Goal: Task Accomplishment & Management: Manage account settings

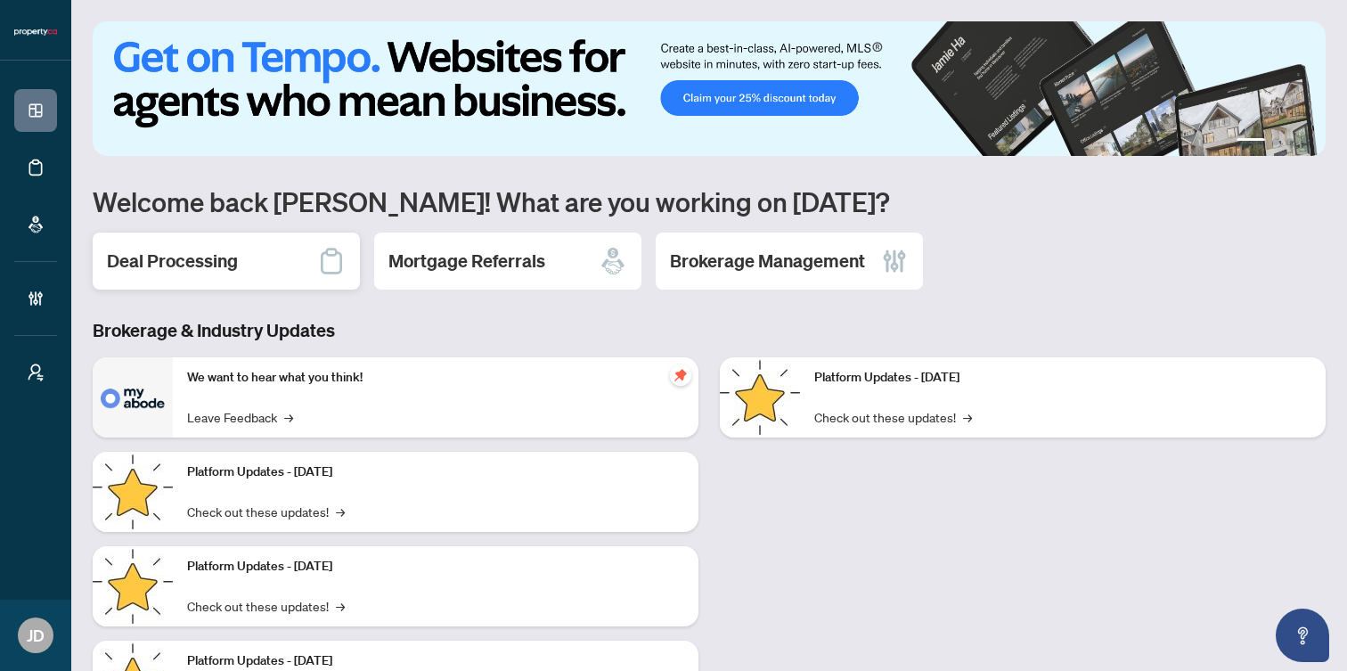
click at [178, 274] on div "Deal Processing" at bounding box center [226, 261] width 267 height 57
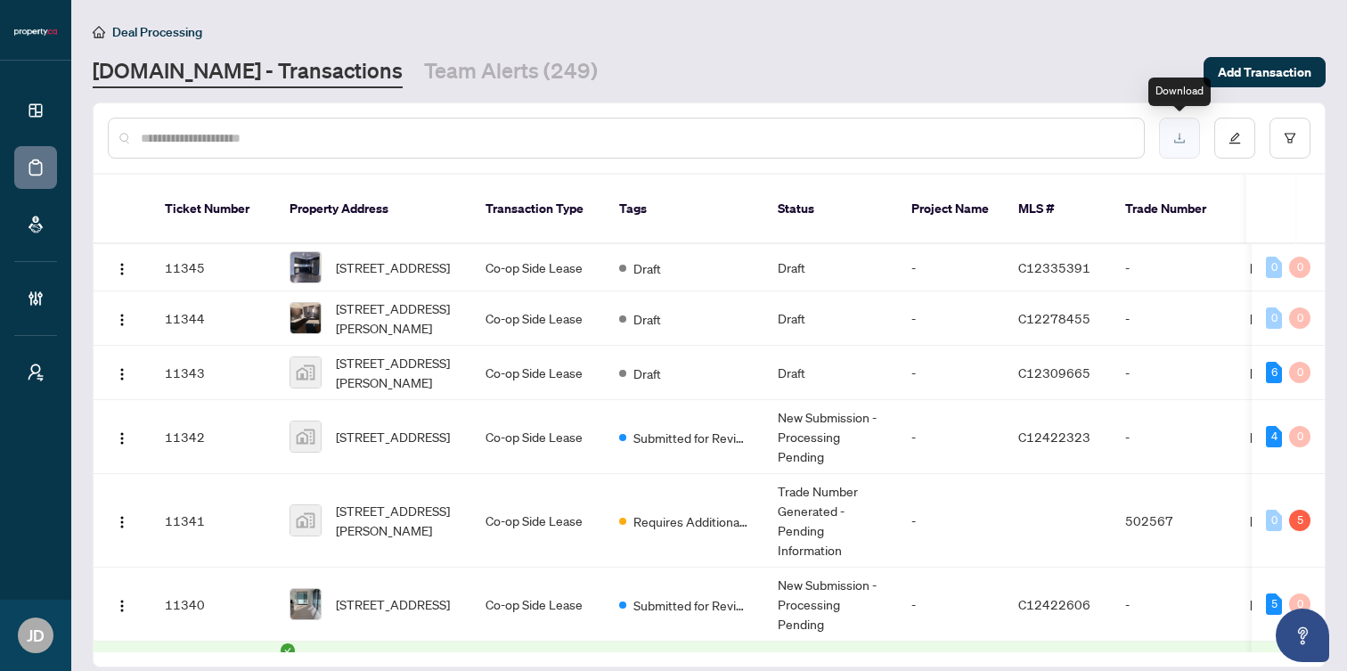
click at [1188, 138] on button "button" at bounding box center [1179, 138] width 41 height 41
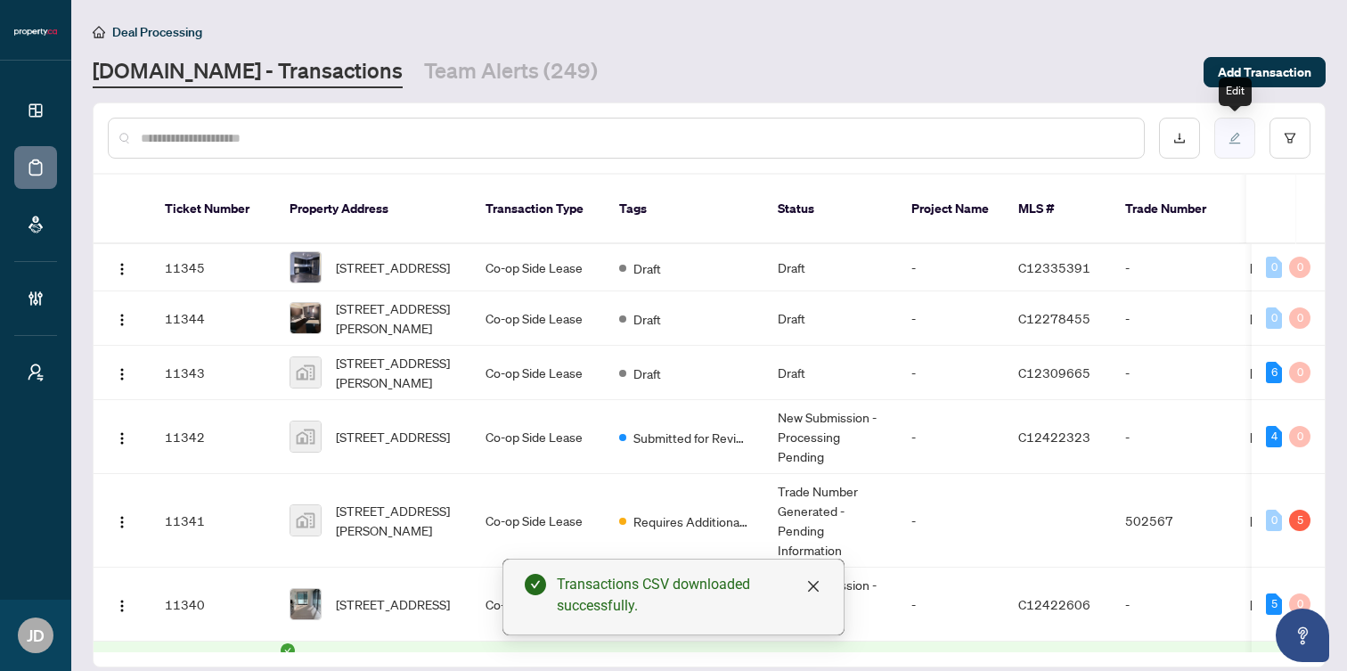
click at [1237, 138] on icon "edit" at bounding box center [1235, 138] width 12 height 12
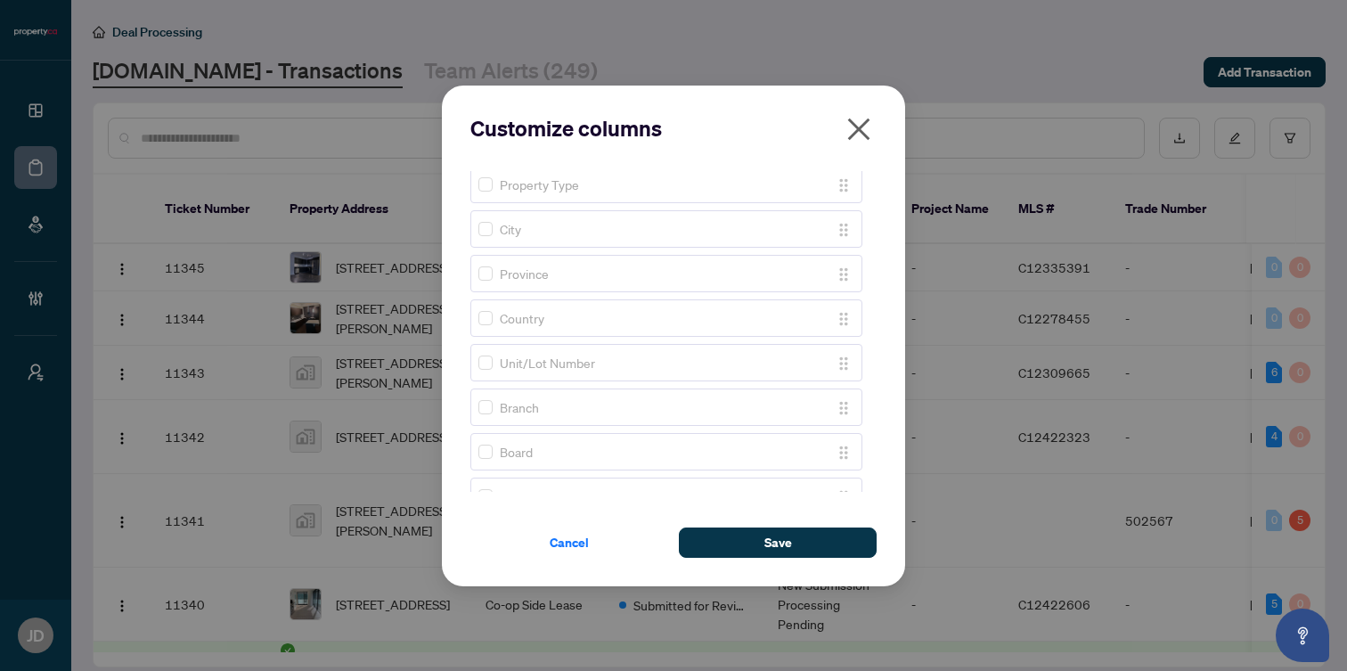
scroll to position [410, 0]
click at [493, 320] on div "Property Type" at bounding box center [651, 322] width 344 height 20
click at [489, 357] on label at bounding box center [486, 366] width 14 height 20
click at [487, 452] on label at bounding box center [486, 445] width 14 height 20
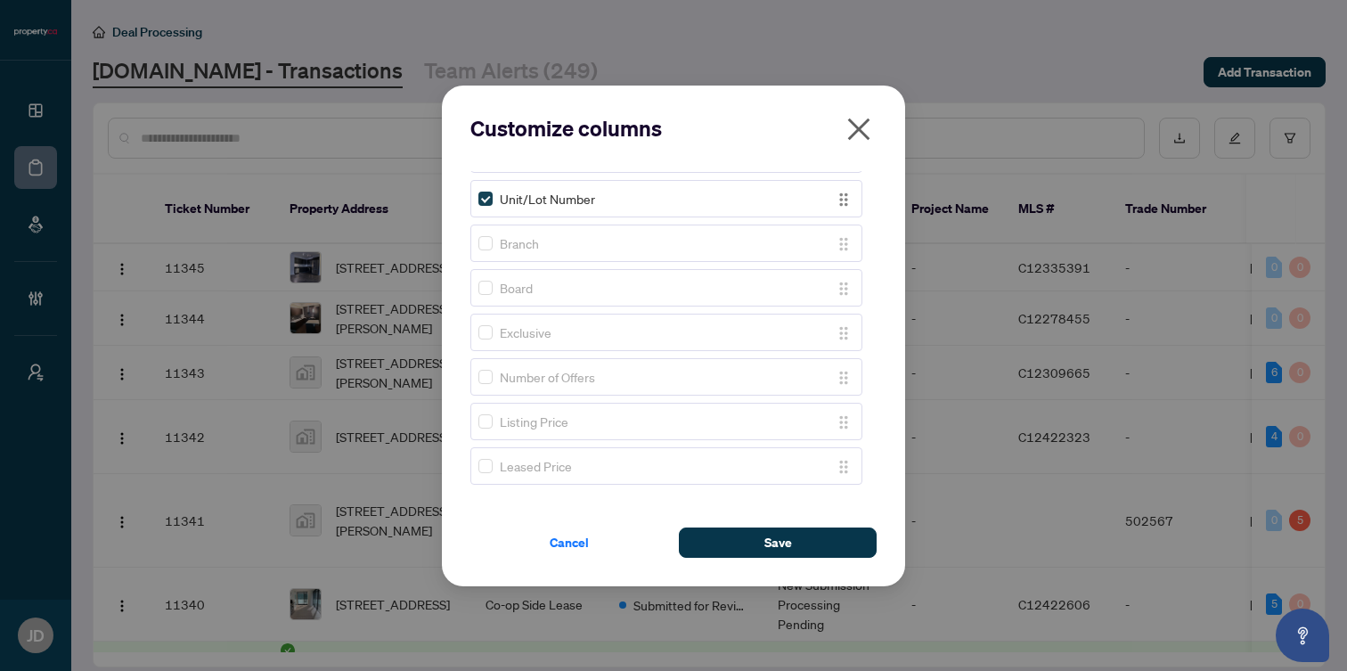
scroll to position [736, 0]
click at [490, 251] on div "Board" at bounding box center [667, 262] width 392 height 37
click at [487, 314] on label at bounding box center [486, 308] width 14 height 20
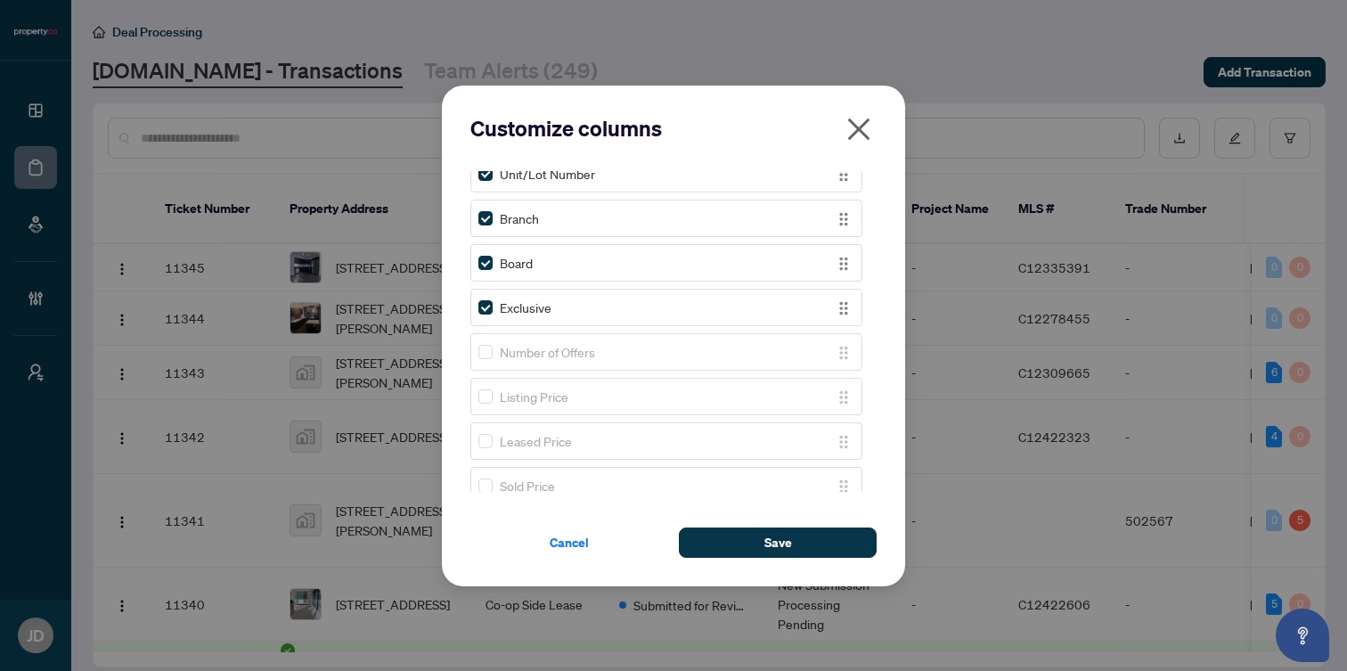
click at [487, 338] on div "Number of Offers" at bounding box center [667, 351] width 392 height 37
click at [487, 358] on label at bounding box center [486, 352] width 14 height 20
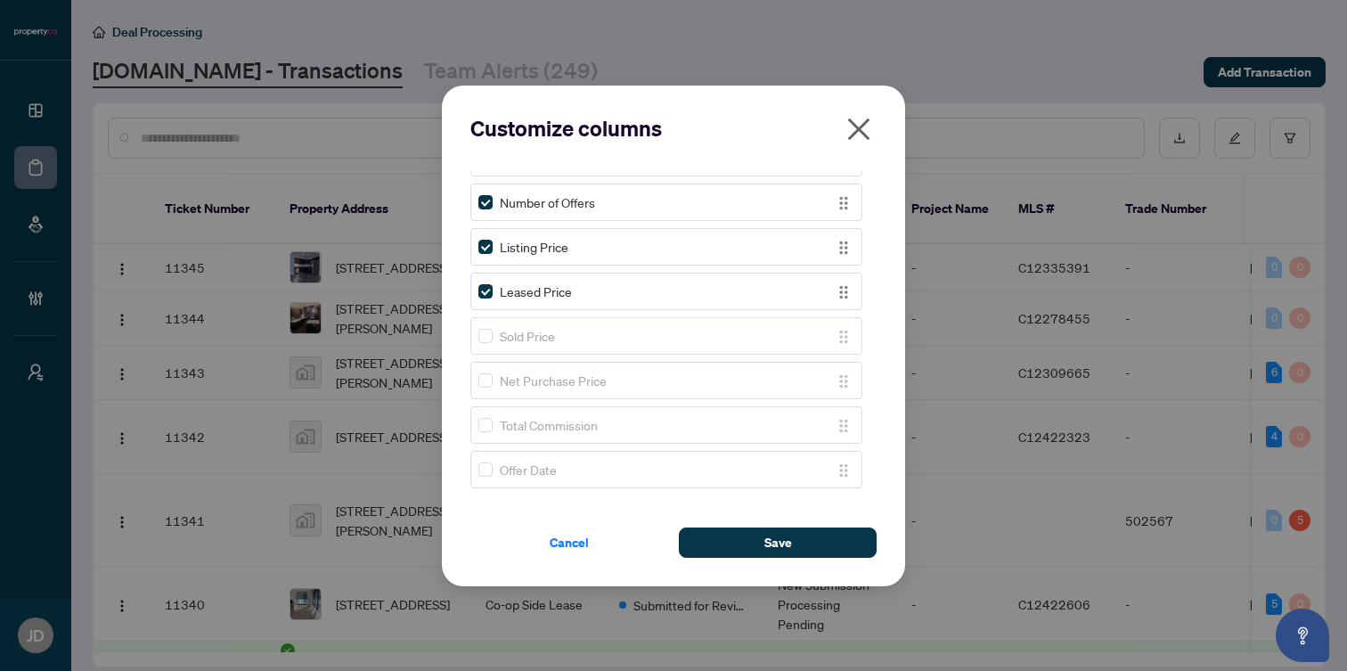
scroll to position [889, 0]
click at [490, 320] on div "Sold Price" at bounding box center [667, 333] width 392 height 37
click at [484, 408] on div "Total Commission" at bounding box center [667, 422] width 392 height 37
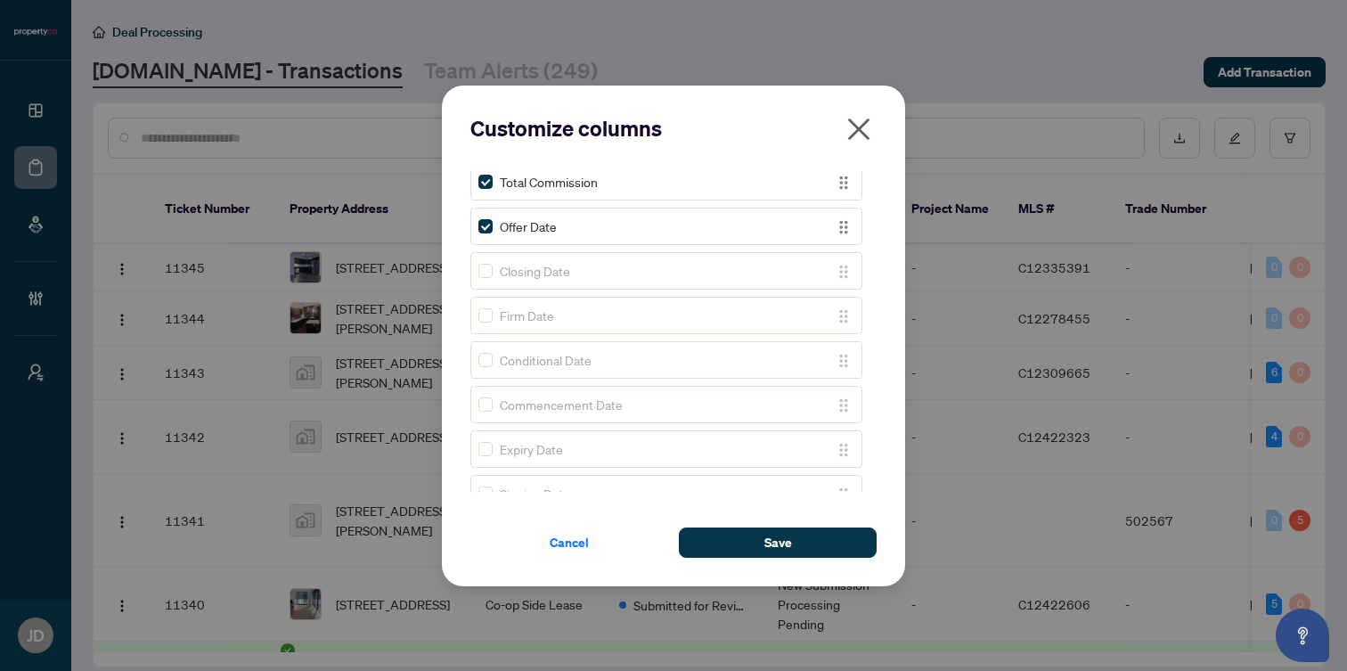
scroll to position [1113, 0]
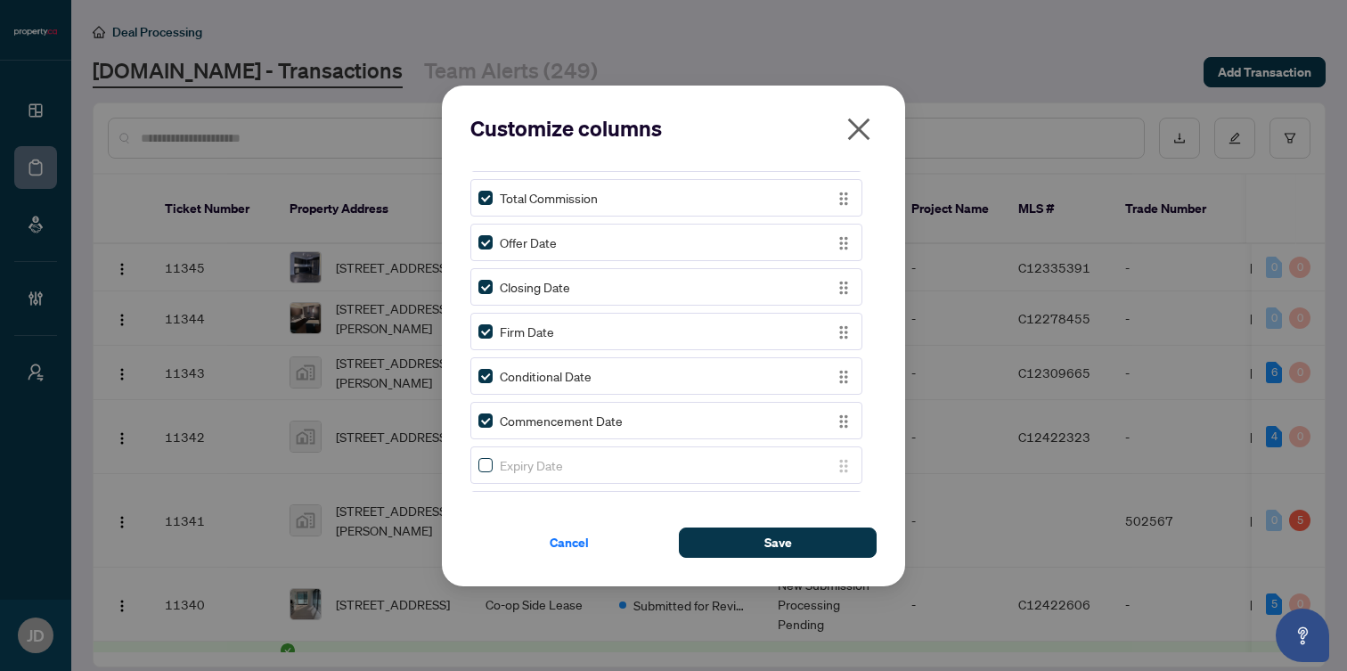
click at [489, 455] on label at bounding box center [486, 465] width 14 height 20
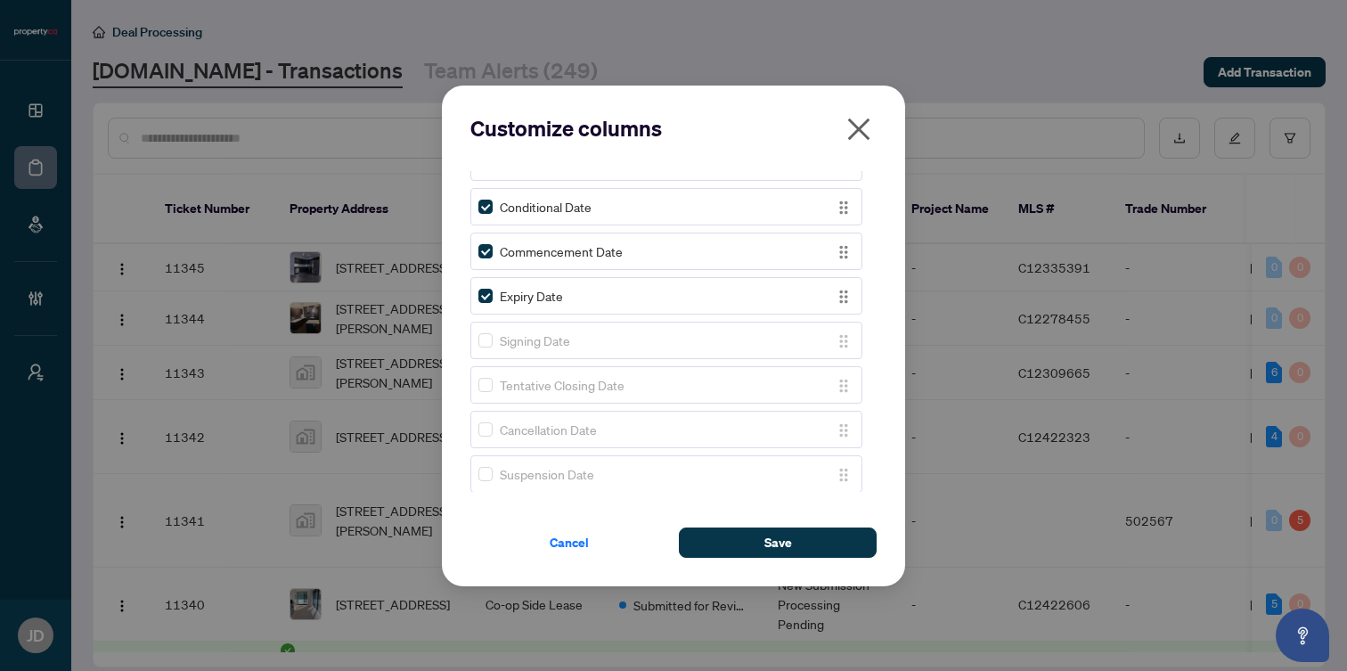
scroll to position [1290, 0]
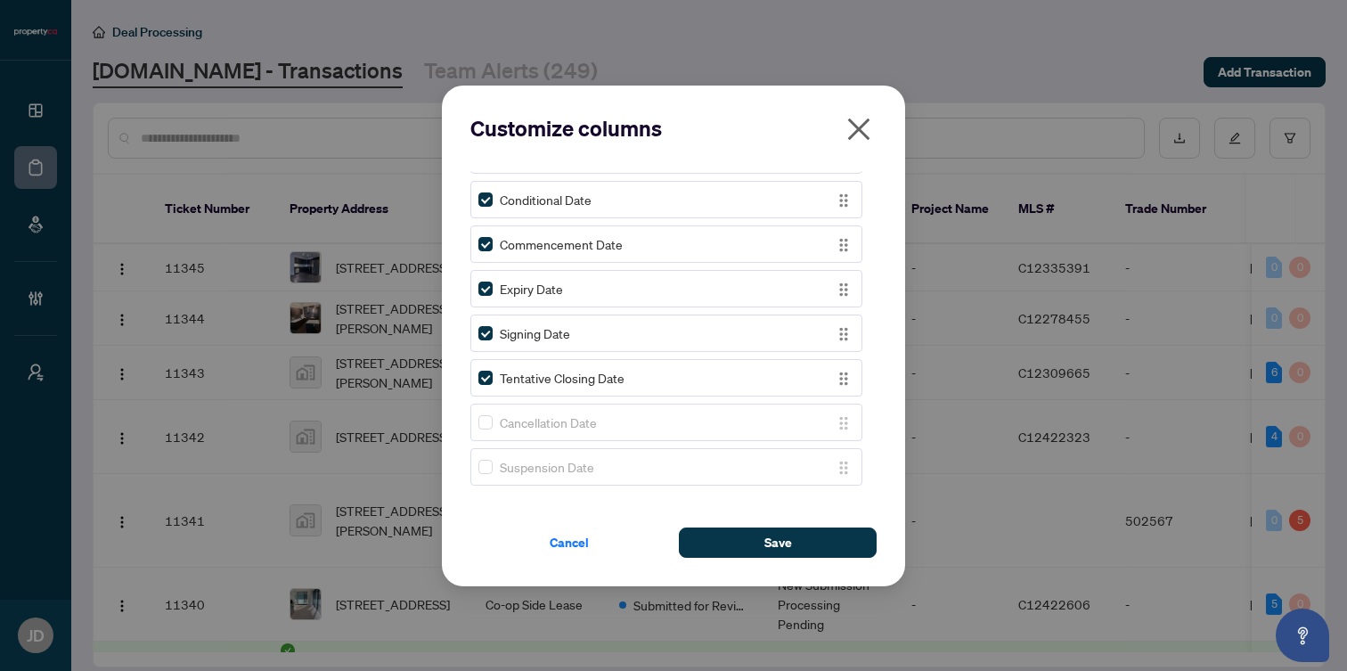
click at [488, 438] on div "Cancellation Date" at bounding box center [667, 422] width 392 height 37
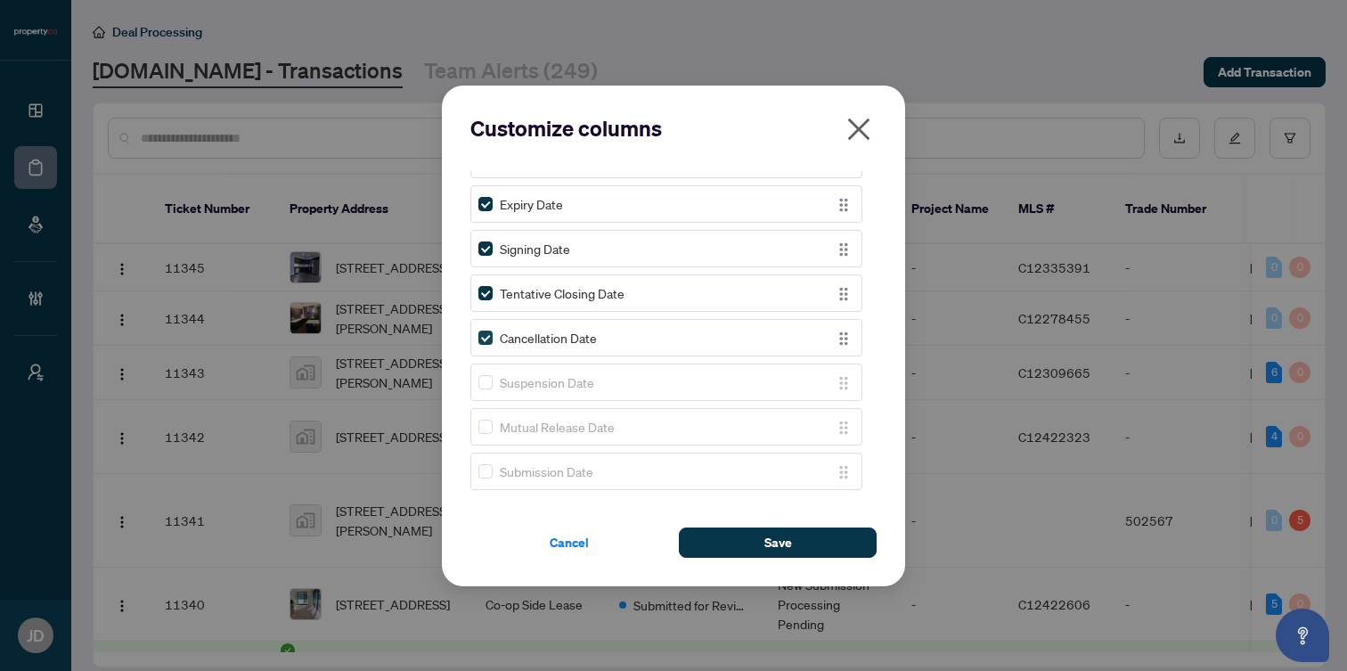
scroll to position [1380, 0]
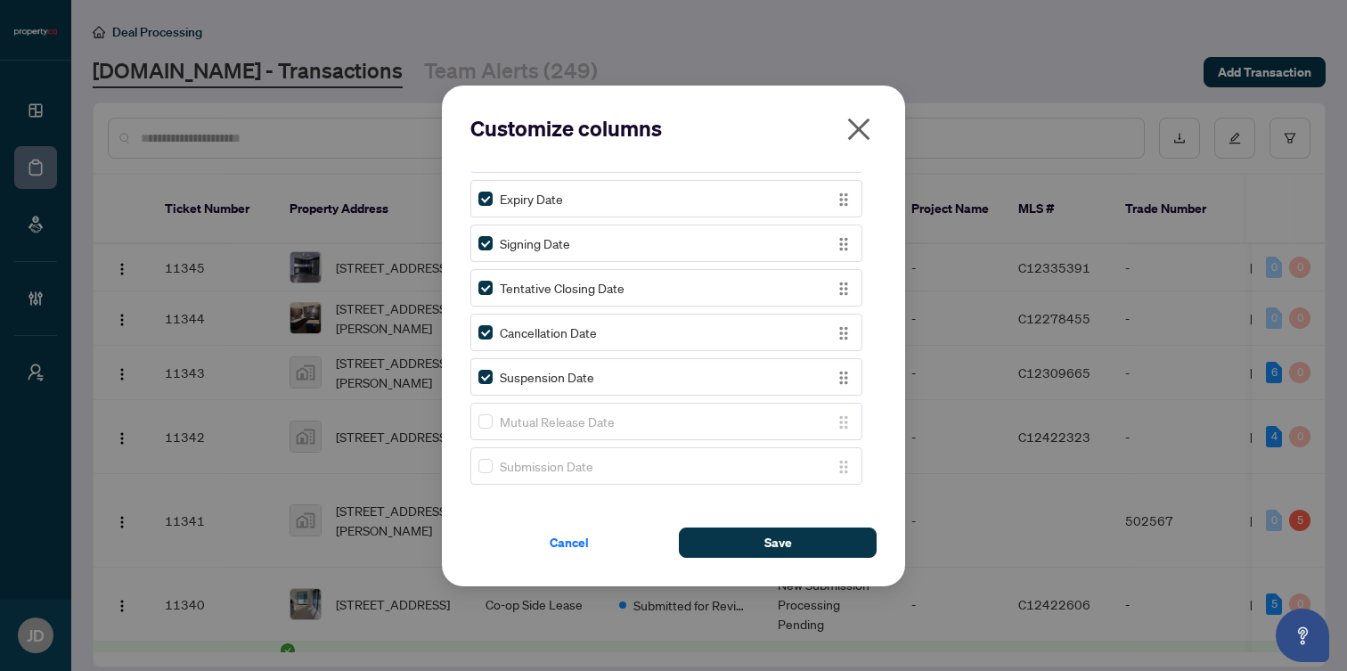
click at [490, 410] on div "Mutual Release Date" at bounding box center [667, 421] width 392 height 37
click at [484, 486] on div "Ticket Number Property Address Transaction Type Tags Status Project Name MLS # …" at bounding box center [674, 331] width 406 height 321
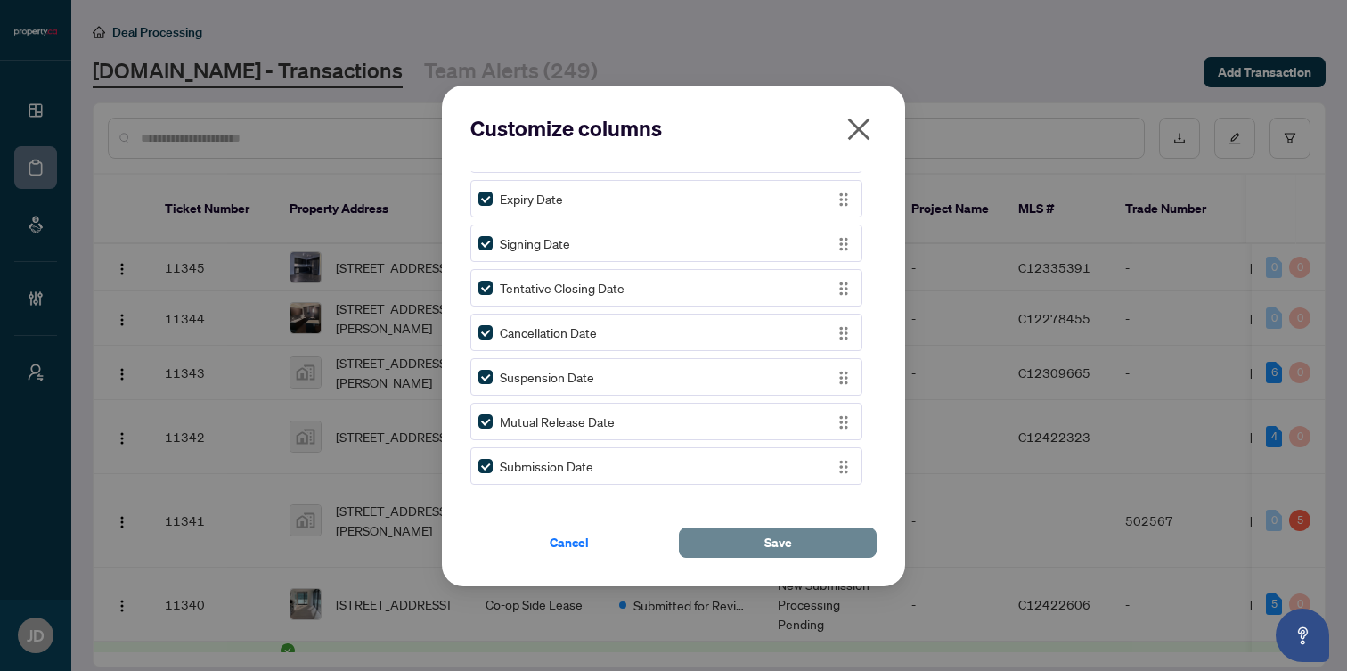
click at [741, 537] on button "Save" at bounding box center [778, 543] width 198 height 30
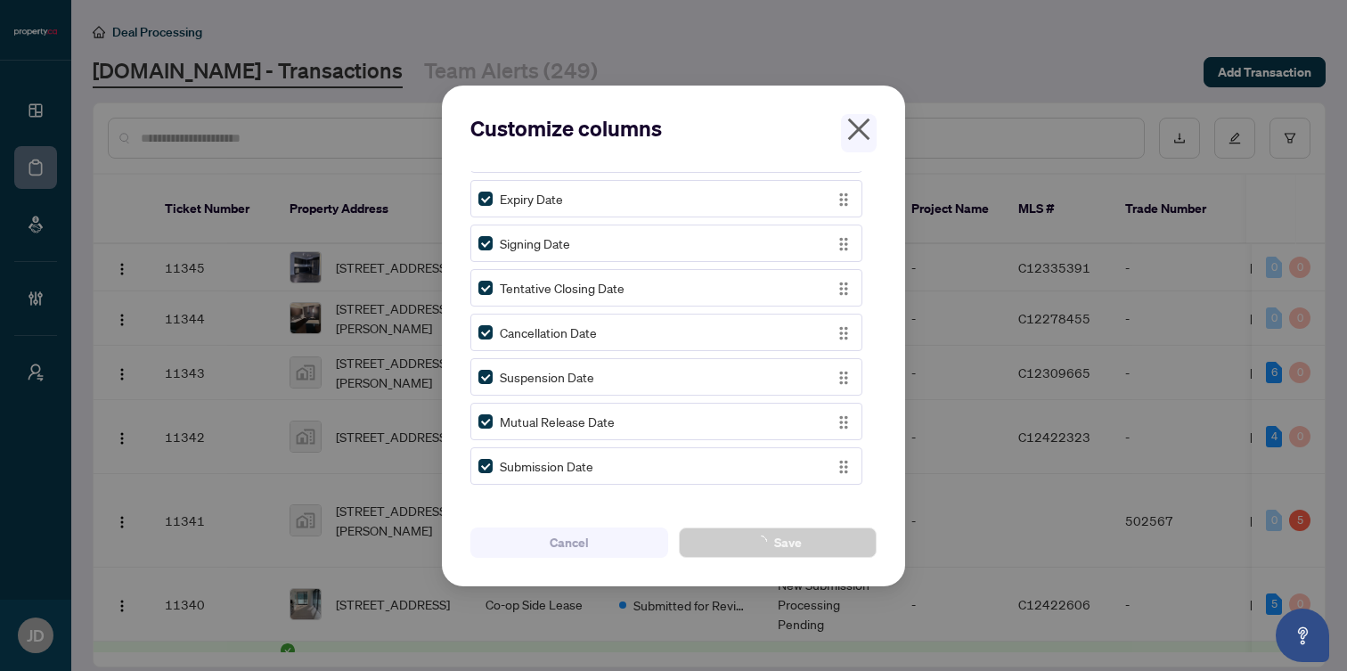
scroll to position [0, 0]
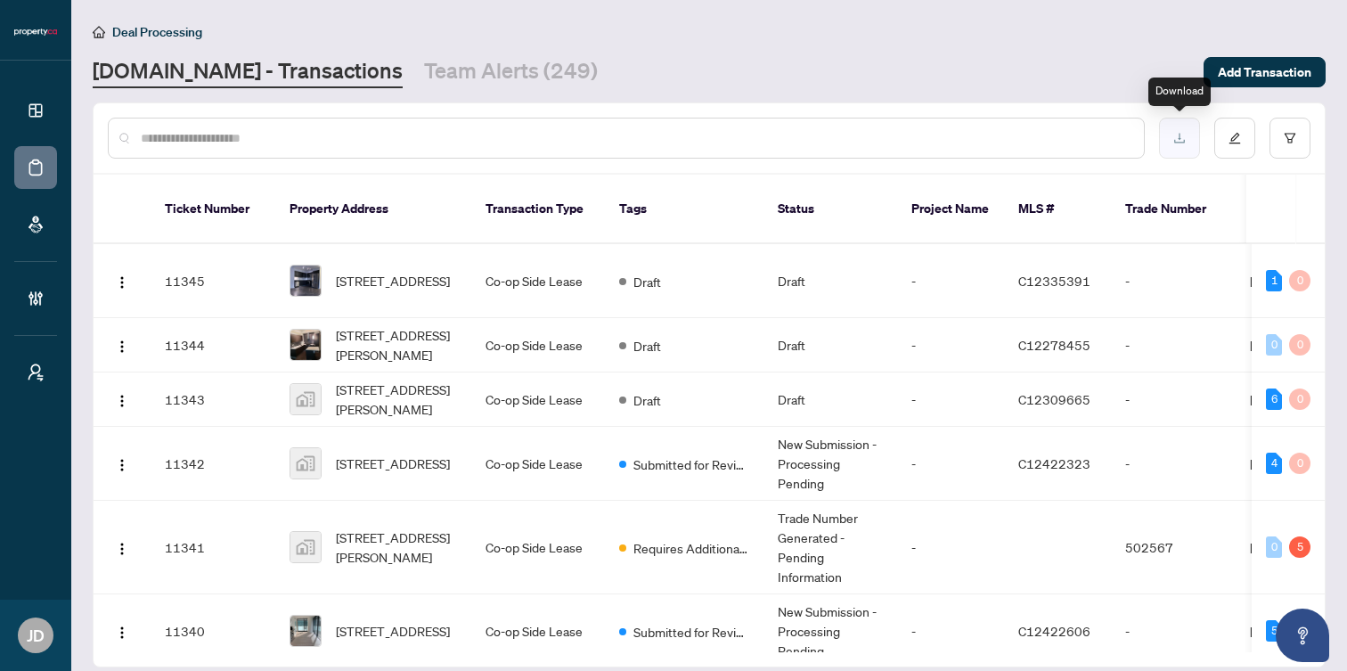
click at [1183, 138] on icon "download" at bounding box center [1180, 138] width 12 height 12
